Goal: Information Seeking & Learning: Check status

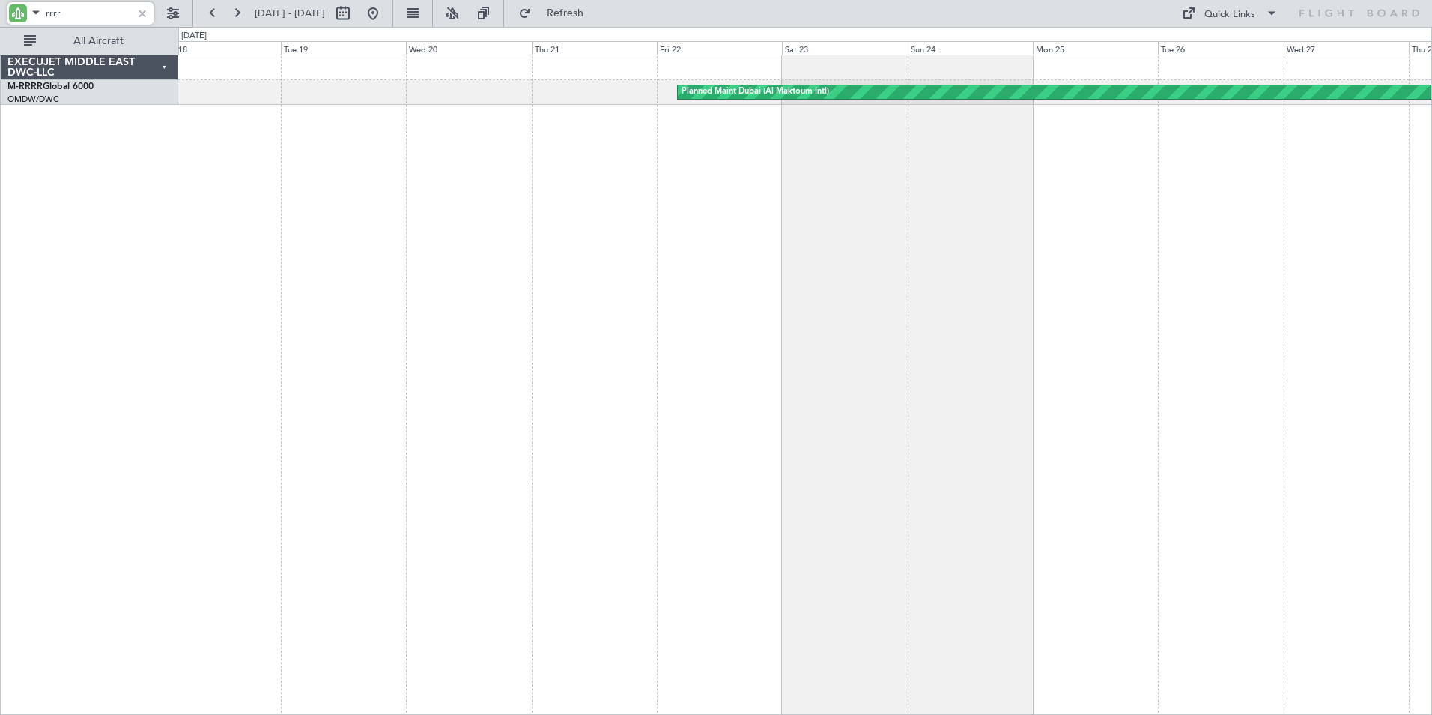
click at [1187, 325] on div "Planned Maint Dubai (Al Maktoum Intl)" at bounding box center [805, 385] width 1254 height 660
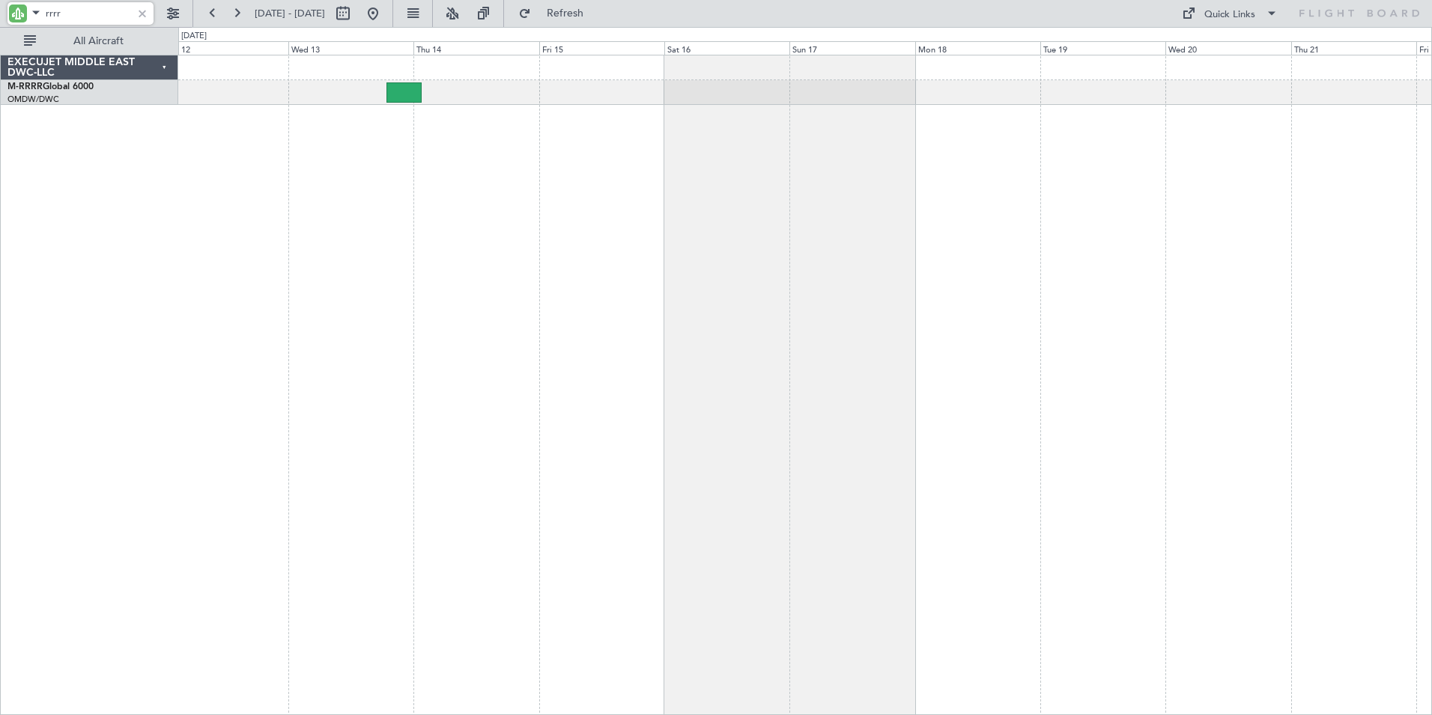
click at [1265, 288] on div "Planned Maint Southend Planned Maint [GEOGRAPHIC_DATA] (Al Maktoum Intl)" at bounding box center [805, 385] width 1254 height 660
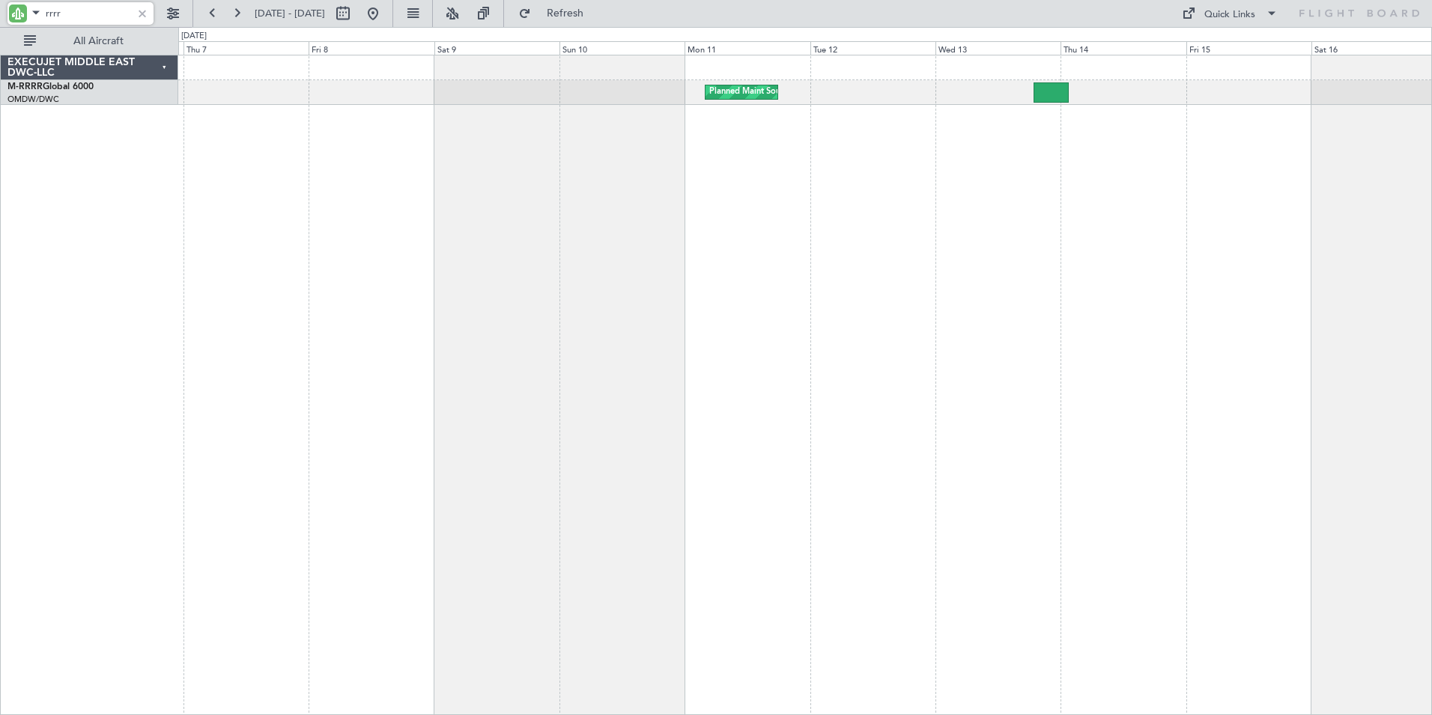
click at [1235, 252] on div "Planned Maint Southend" at bounding box center [805, 385] width 1254 height 660
drag, startPoint x: 72, startPoint y: 17, endPoint x: -7, endPoint y: 16, distance: 79.4
click at [0, 16] on html "rrrr [DATE] - [DATE] Refresh Quick Links All Aircraft Planned Maint Southend EX…" at bounding box center [716, 357] width 1432 height 715
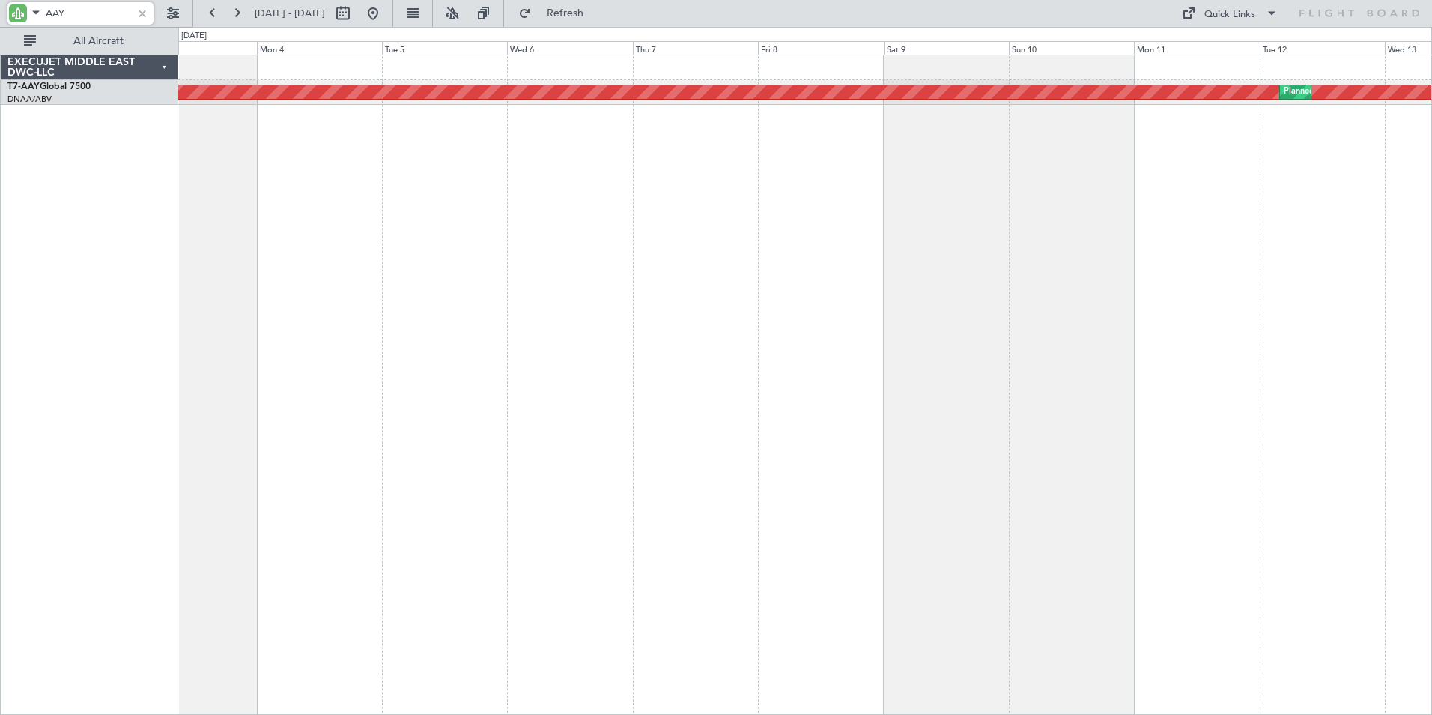
click at [791, 315] on div "Unplanned Maint [GEOGRAPHIC_DATA] (Al Maktoum Intl) Planned Maint [GEOGRAPHIC_D…" at bounding box center [805, 385] width 1254 height 660
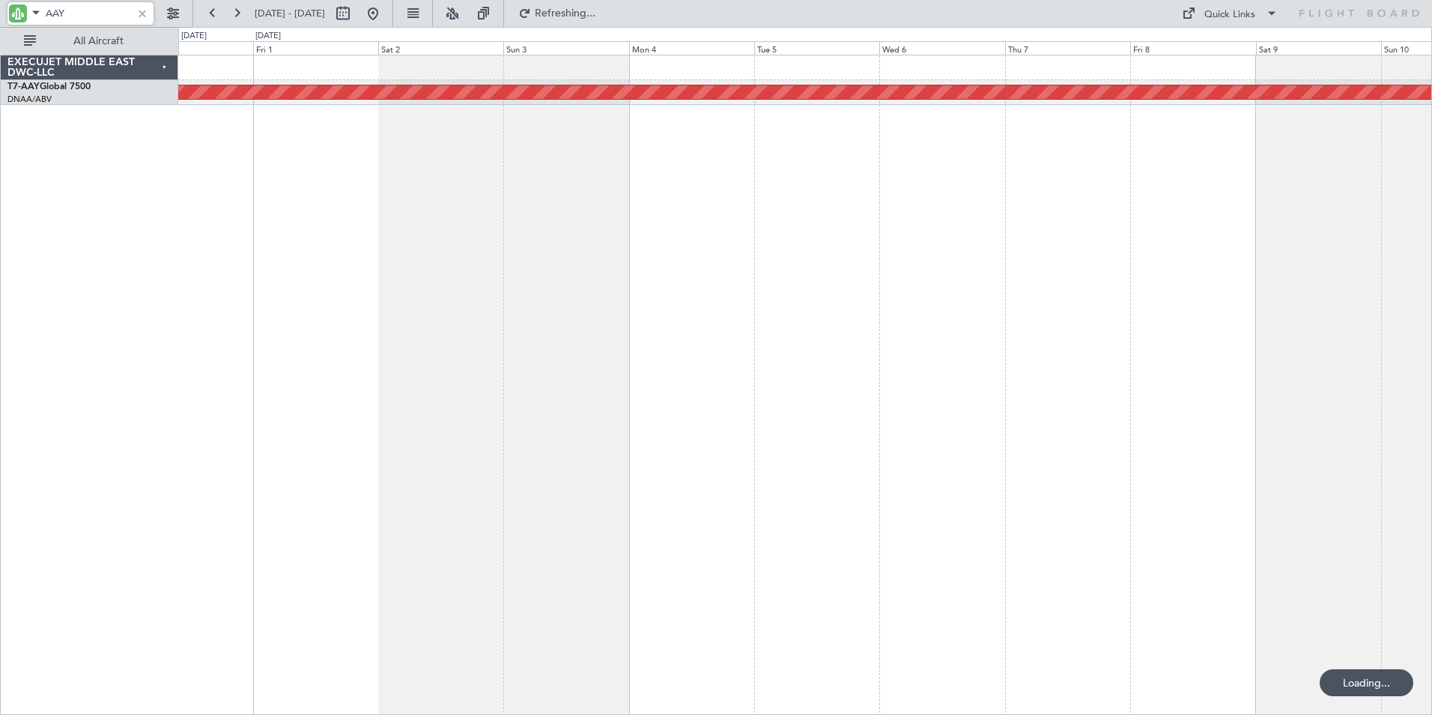
click at [820, 327] on div "Unplanned Maint [GEOGRAPHIC_DATA] (Al Maktoum Intl) Planned Maint [GEOGRAPHIC_D…" at bounding box center [805, 385] width 1254 height 660
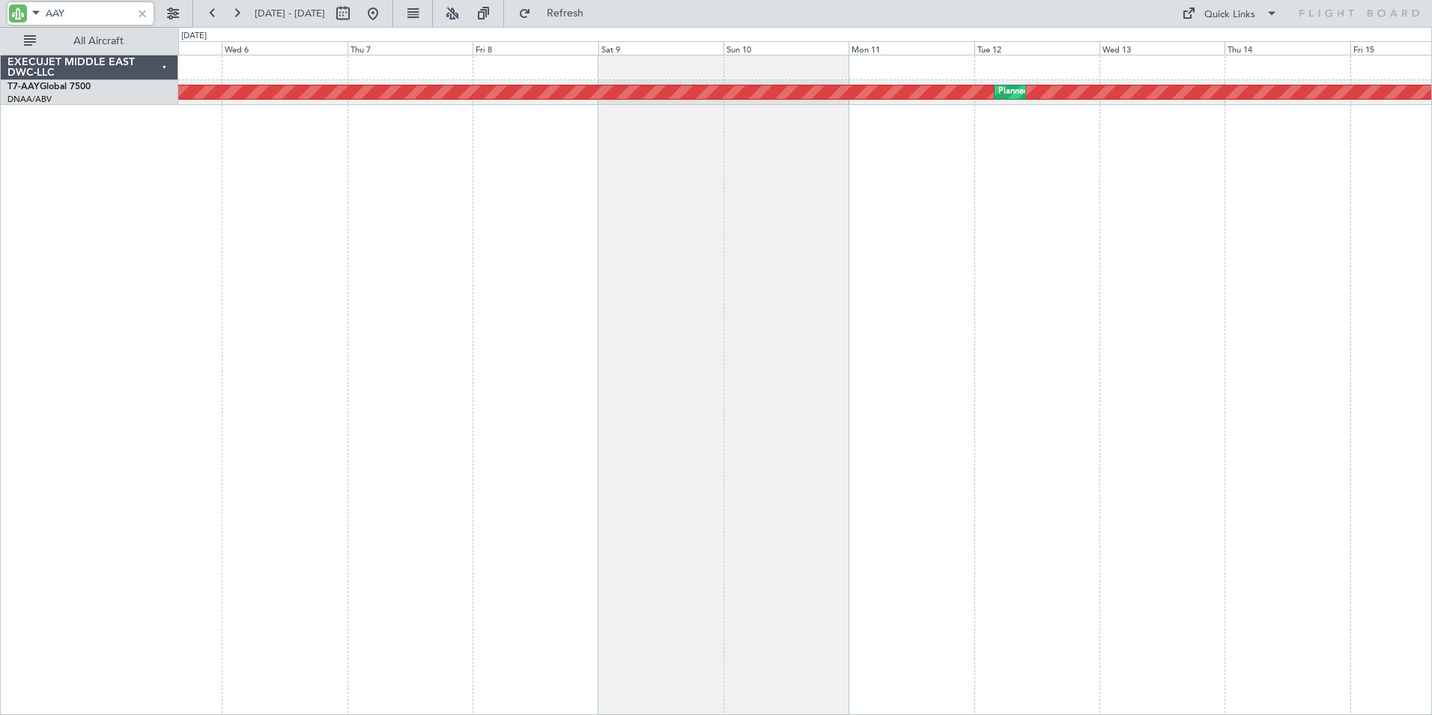
click at [235, 357] on div "Unplanned Maint [GEOGRAPHIC_DATA] (Al Maktoum Intl) Planned Maint [GEOGRAPHIC_D…" at bounding box center [805, 385] width 1254 height 660
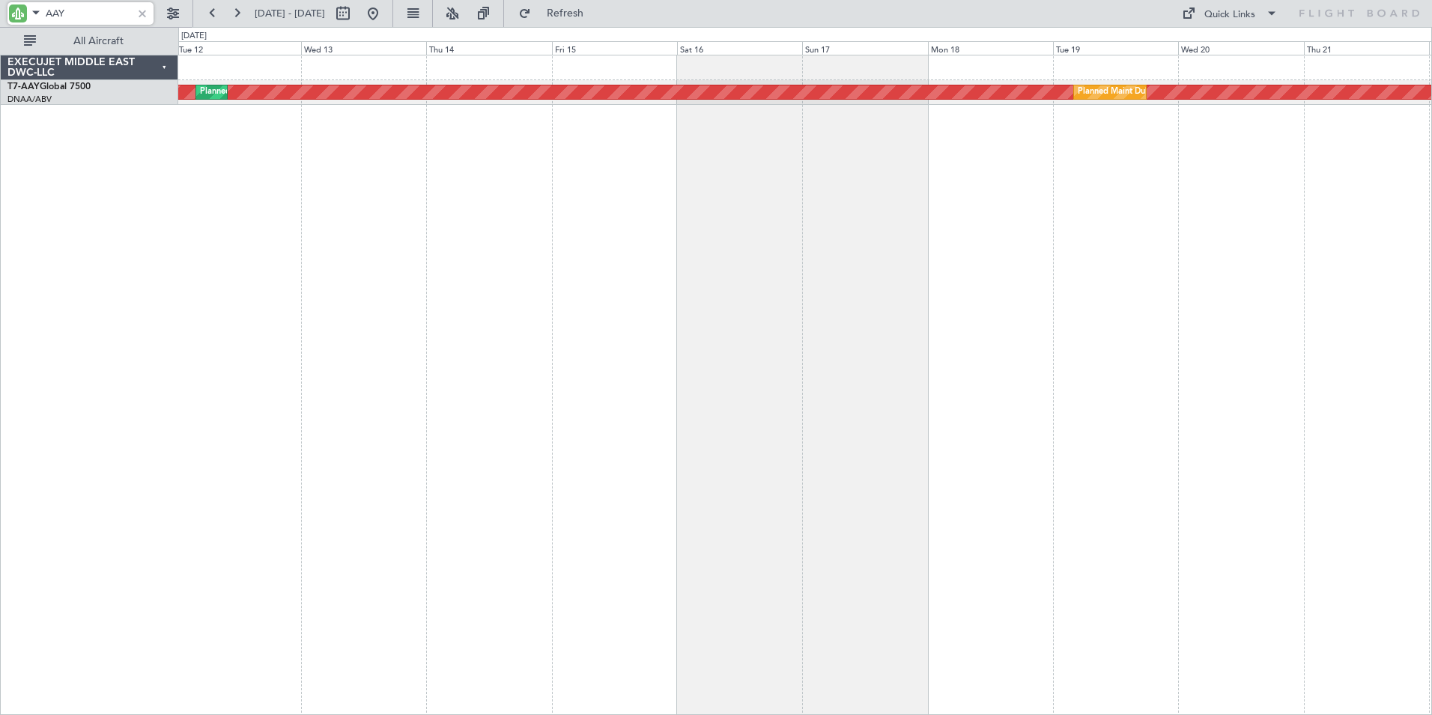
click at [425, 355] on div "Unplanned Maint [GEOGRAPHIC_DATA] (Al Maktoum Intl) Planned Maint [GEOGRAPHIC_D…" at bounding box center [805, 385] width 1254 height 660
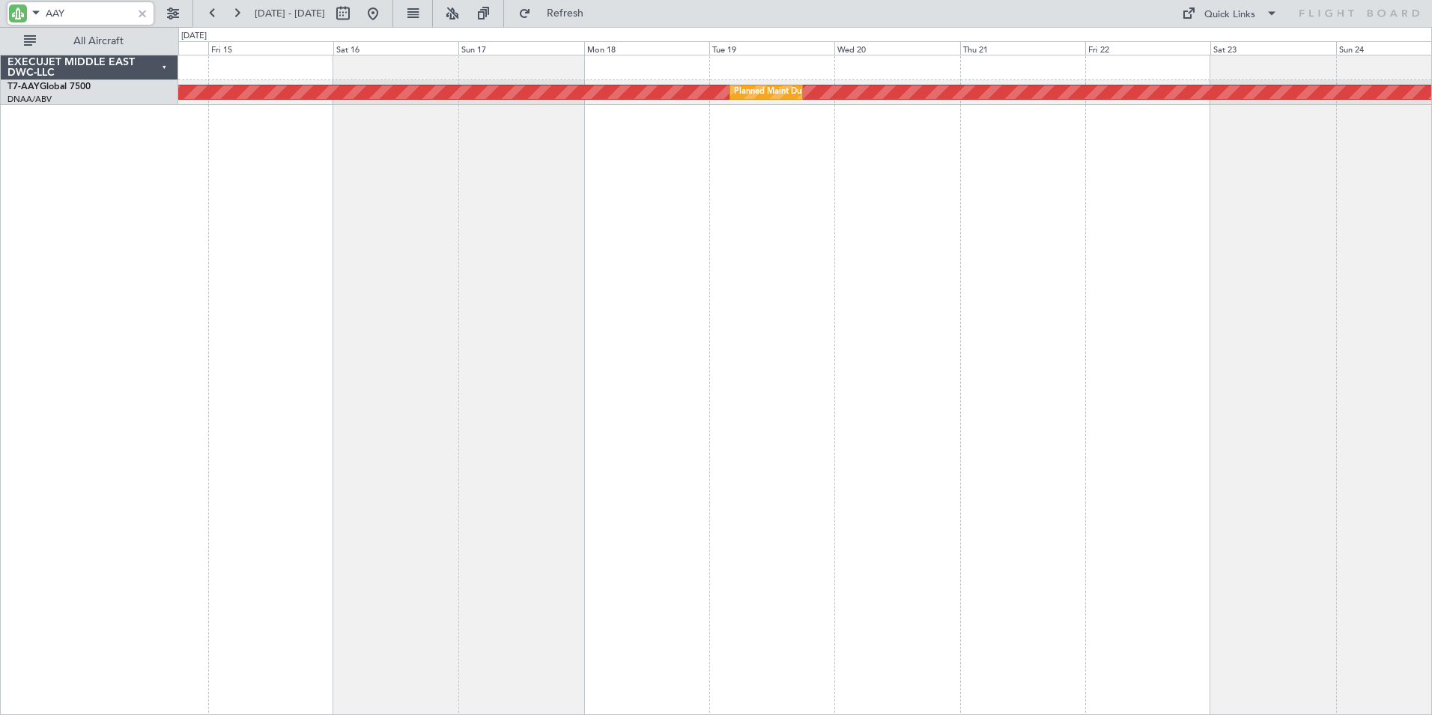
click at [241, 354] on div "Unplanned Maint [GEOGRAPHIC_DATA] (Al Maktoum Intl) Planned Maint [GEOGRAPHIC_D…" at bounding box center [805, 385] width 1254 height 660
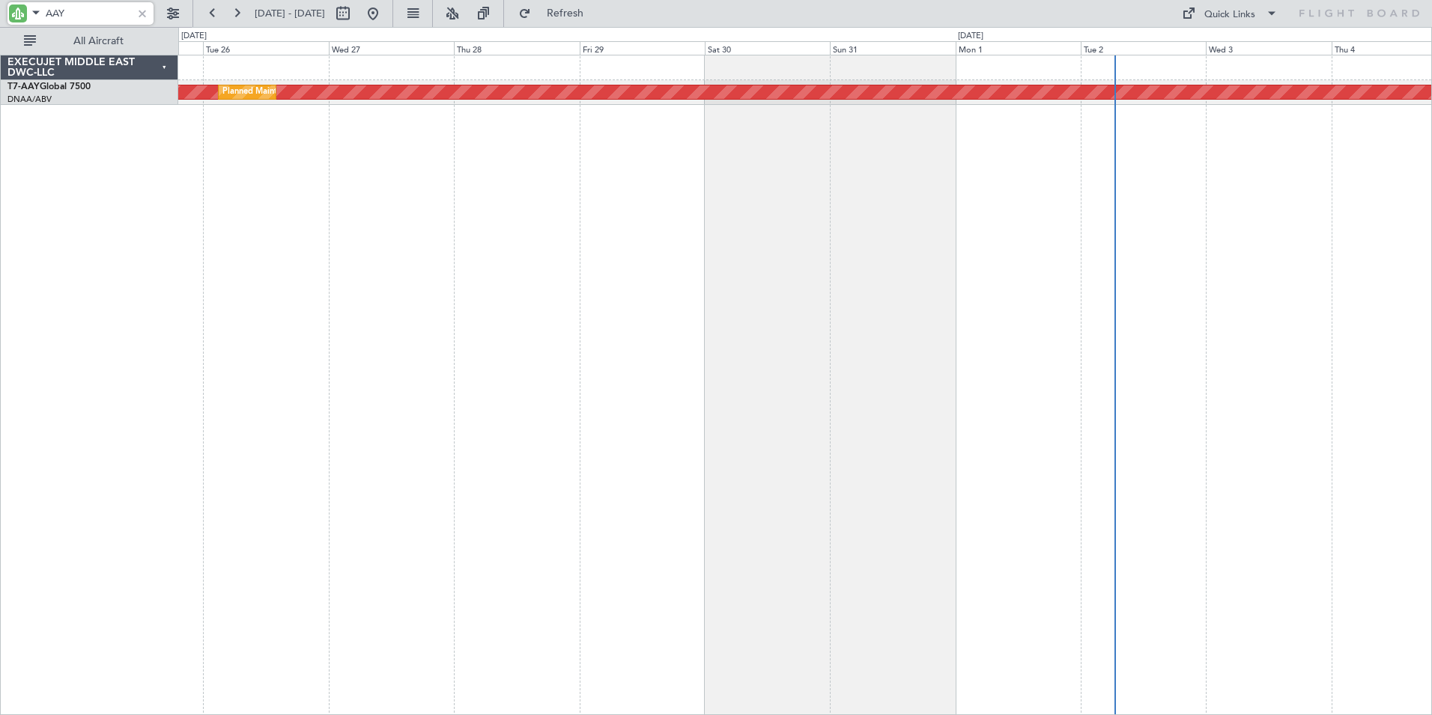
click at [342, 357] on div "Unplanned Maint [GEOGRAPHIC_DATA] (Al Maktoum Intl) Planned Maint [GEOGRAPHIC_D…" at bounding box center [805, 385] width 1254 height 660
type input "AAY"
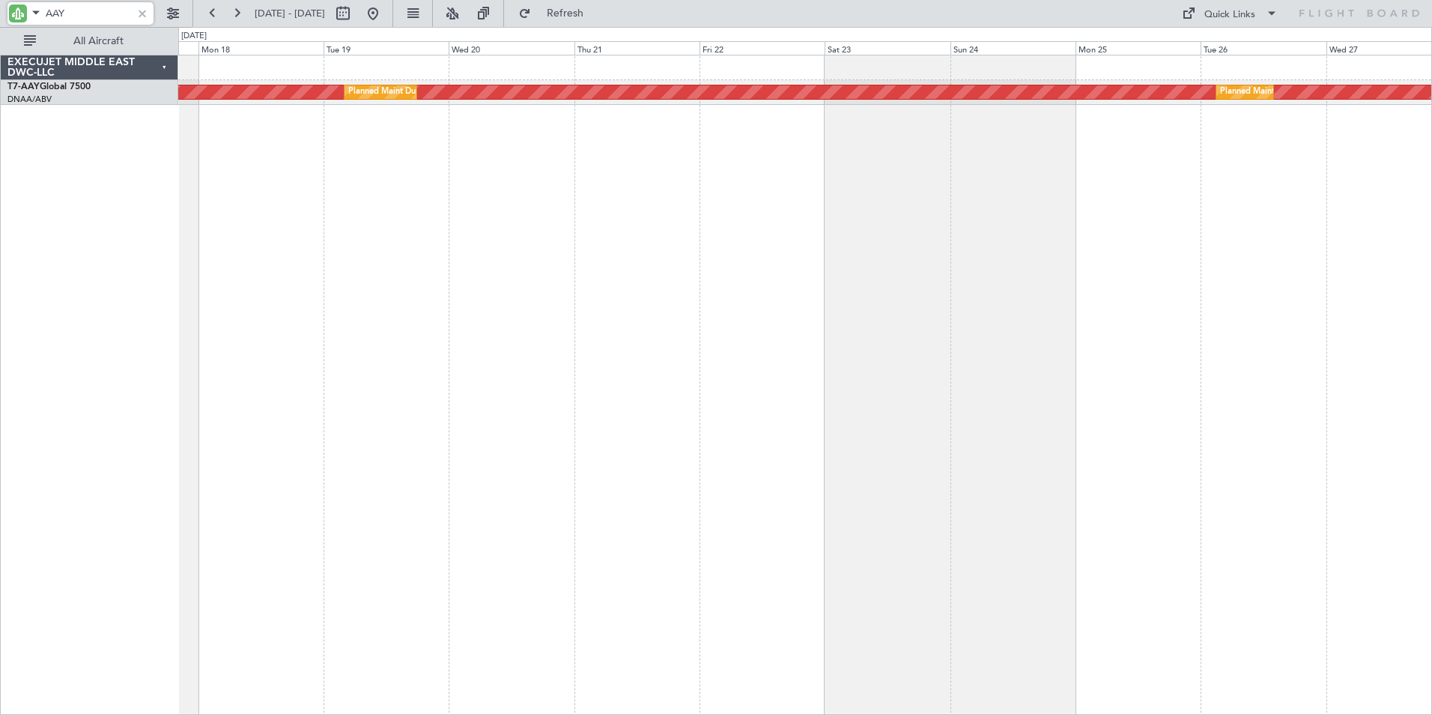
click at [1300, 234] on div "Unplanned Maint [GEOGRAPHIC_DATA] (Al Maktoum Intl) Planned Maint [GEOGRAPHIC_D…" at bounding box center [805, 385] width 1254 height 660
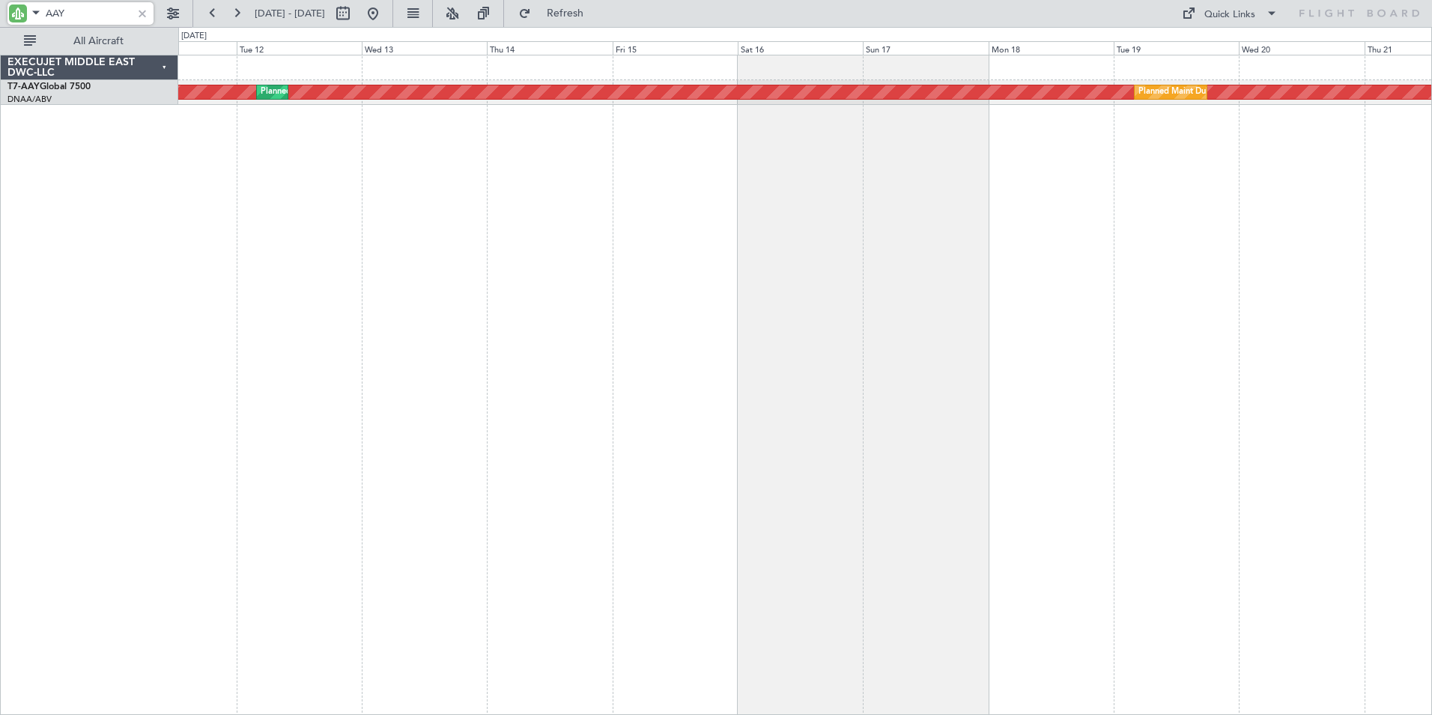
click at [1180, 279] on div "Unplanned Maint [GEOGRAPHIC_DATA] (Al Maktoum Intl) Planned Maint [GEOGRAPHIC_D…" at bounding box center [805, 385] width 1254 height 660
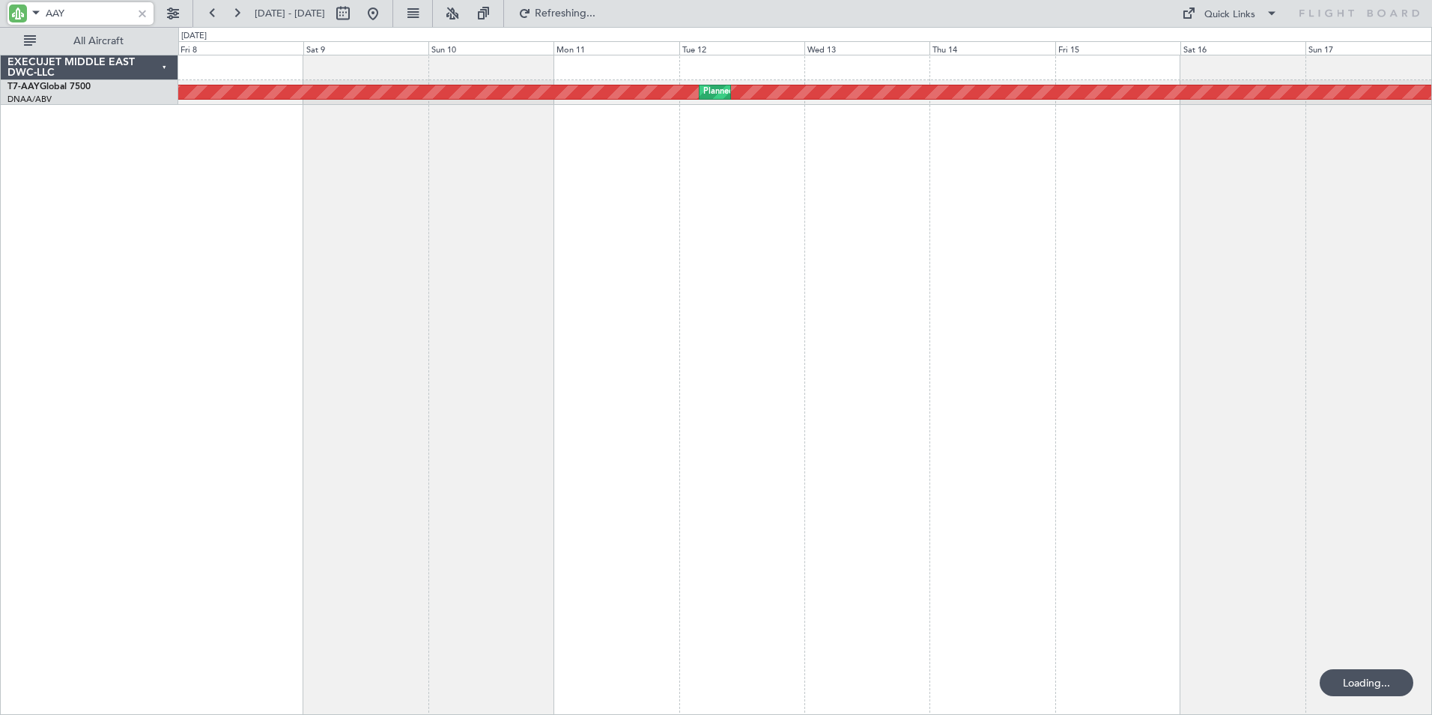
click at [840, 321] on div "Unplanned Maint [GEOGRAPHIC_DATA] (Al Maktoum Intl) Planned Maint [GEOGRAPHIC_D…" at bounding box center [805, 385] width 1254 height 660
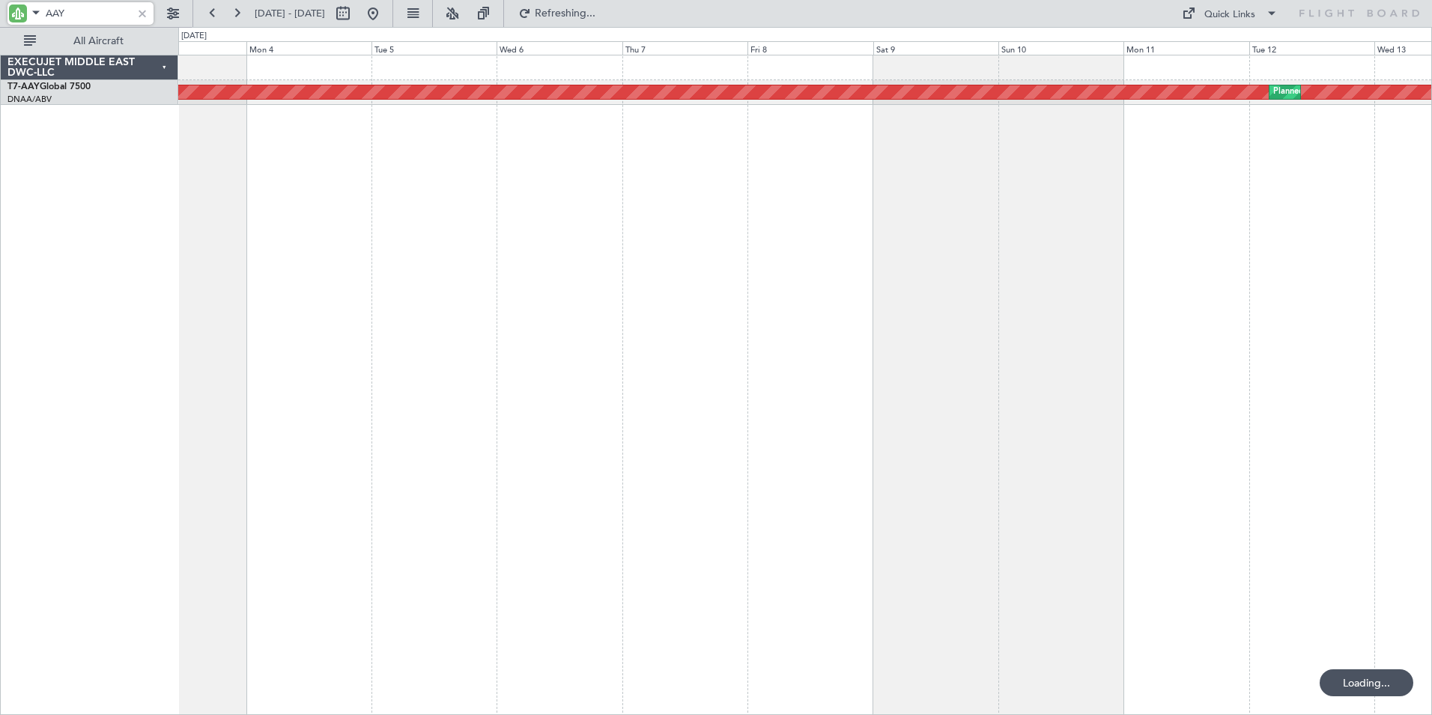
click at [944, 343] on div "Unplanned Maint [GEOGRAPHIC_DATA] (Al Maktoum Intl) Planned Maint [GEOGRAPHIC_D…" at bounding box center [805, 385] width 1254 height 660
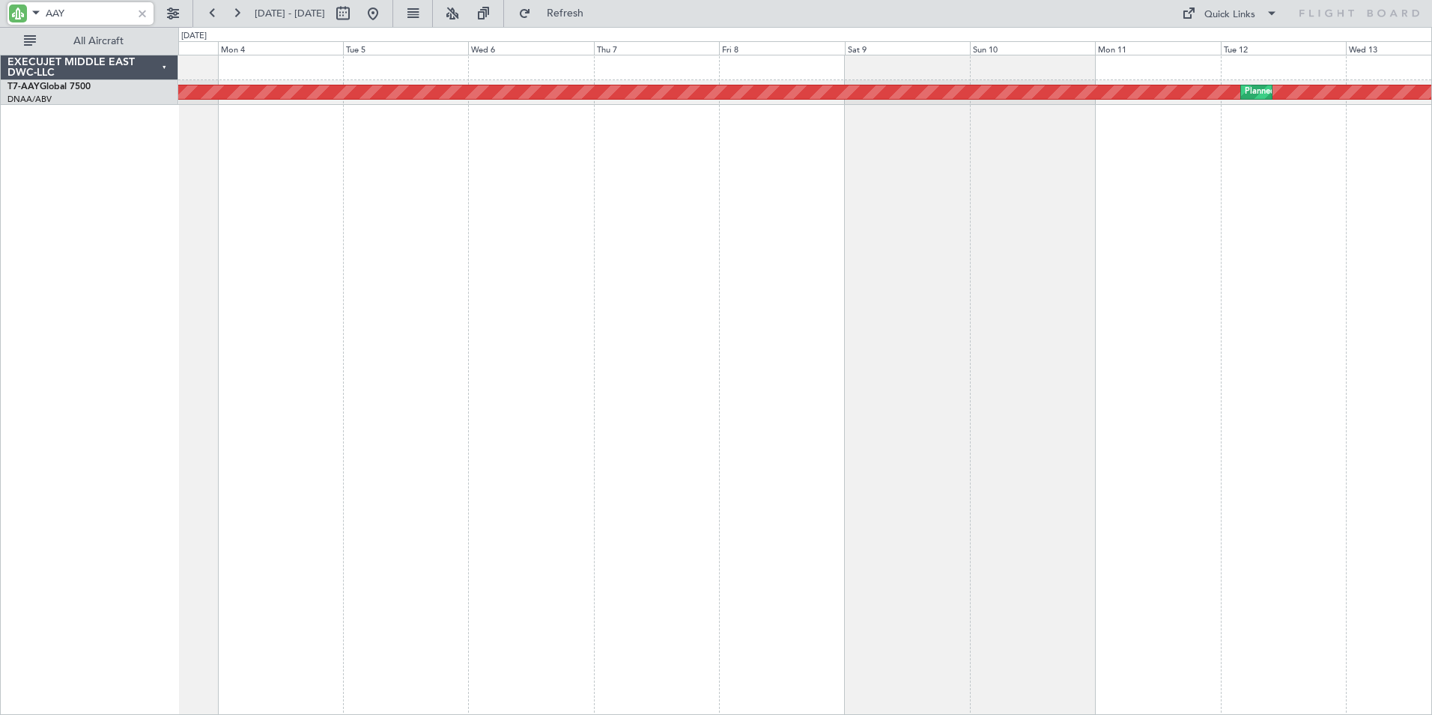
click at [447, 385] on div "Unplanned Maint [GEOGRAPHIC_DATA] (Al Maktoum Intl) Planned Maint [GEOGRAPHIC_D…" at bounding box center [805, 385] width 1254 height 660
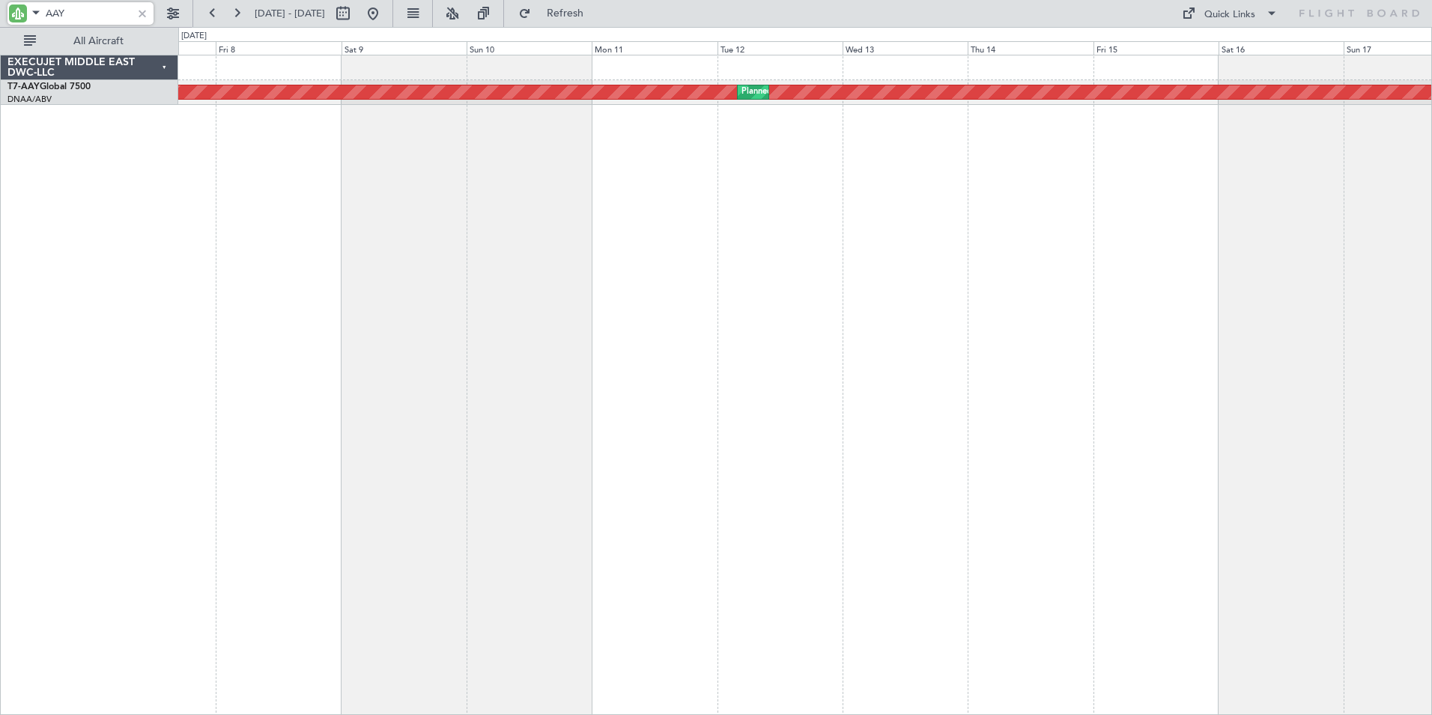
click at [394, 374] on div "Unplanned Maint [GEOGRAPHIC_DATA] (Al Maktoum Intl) Planned Maint [GEOGRAPHIC_D…" at bounding box center [805, 385] width 1254 height 660
